Goal: Find specific page/section: Find specific page/section

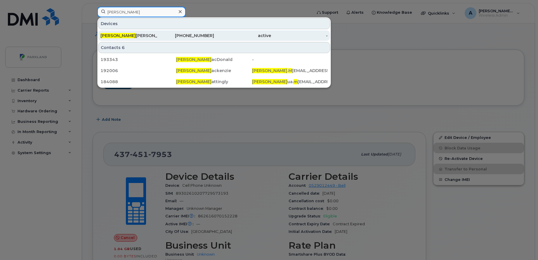
type input "Josh m"
click at [126, 36] on div "Josh M orrison" at bounding box center [128, 36] width 57 height 6
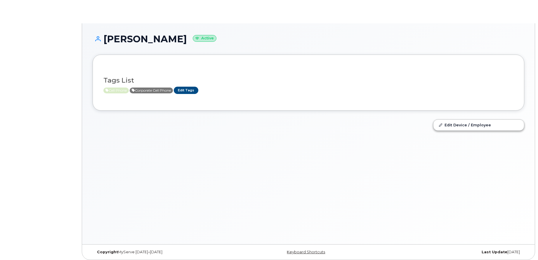
drag, startPoint x: 104, startPoint y: 41, endPoint x: 171, endPoint y: 38, distance: 67.5
click at [171, 38] on h1 "[PERSON_NAME] Active" at bounding box center [308, 39] width 431 height 10
copy h1 "[PERSON_NAME]"
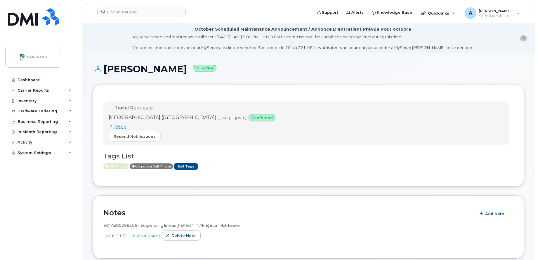
click at [304, 70] on h1 "[PERSON_NAME] Active" at bounding box center [308, 69] width 431 height 10
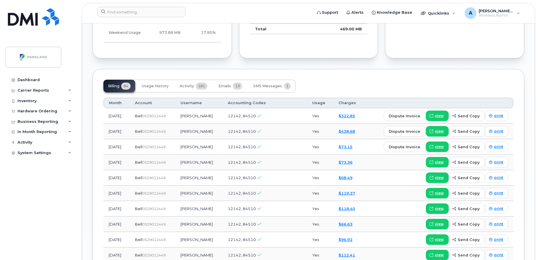
scroll to position [576, 0]
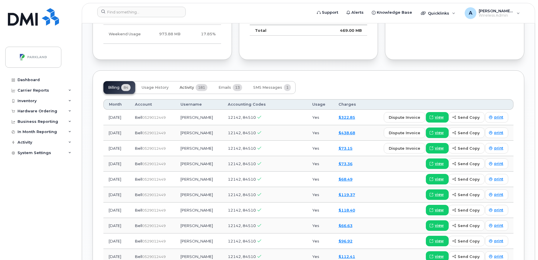
click at [188, 85] on span "Activity" at bounding box center [186, 87] width 14 height 5
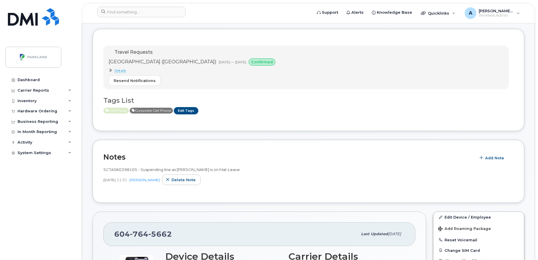
scroll to position [0, 0]
